Goal: Navigation & Orientation: Find specific page/section

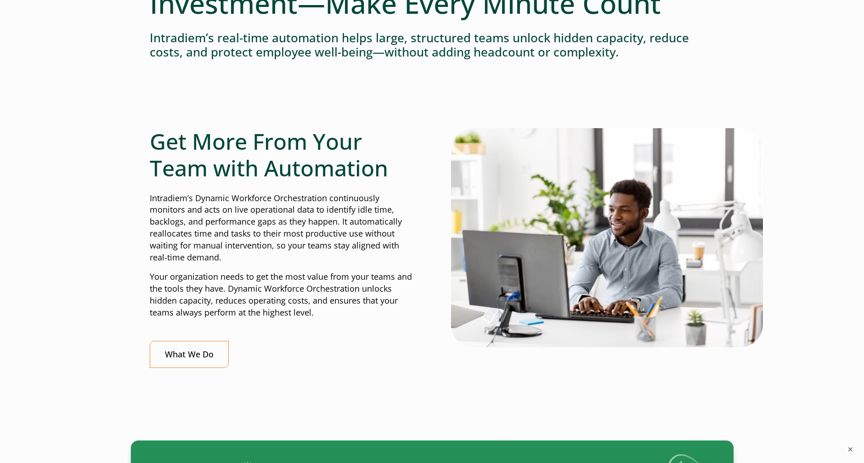
scroll to position [184, 0]
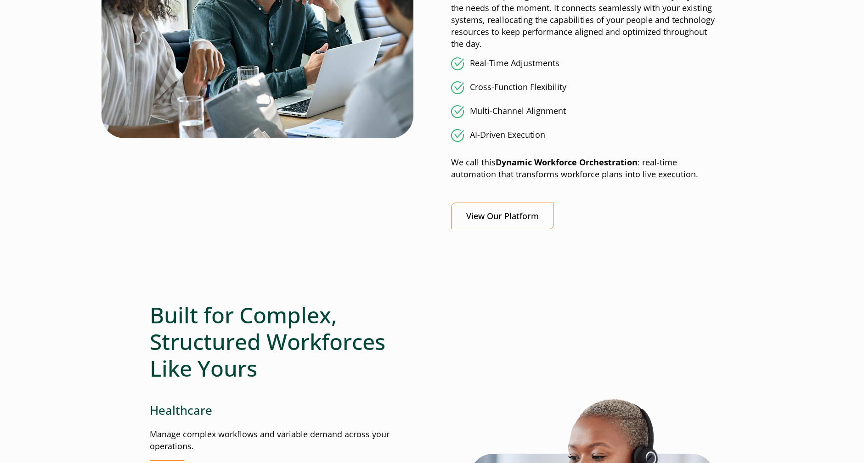
scroll to position [873, 0]
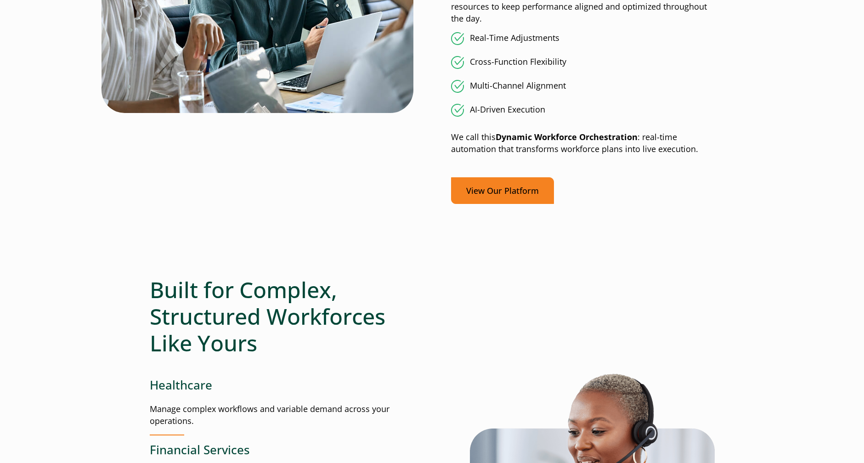
click at [490, 193] on link "View Our Platform" at bounding box center [502, 190] width 103 height 27
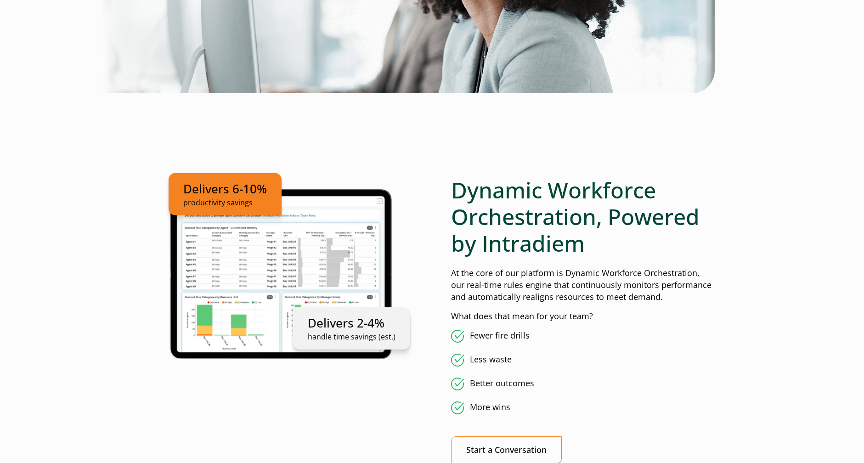
scroll to position [414, 0]
